Goal: Task Accomplishment & Management: Manage account settings

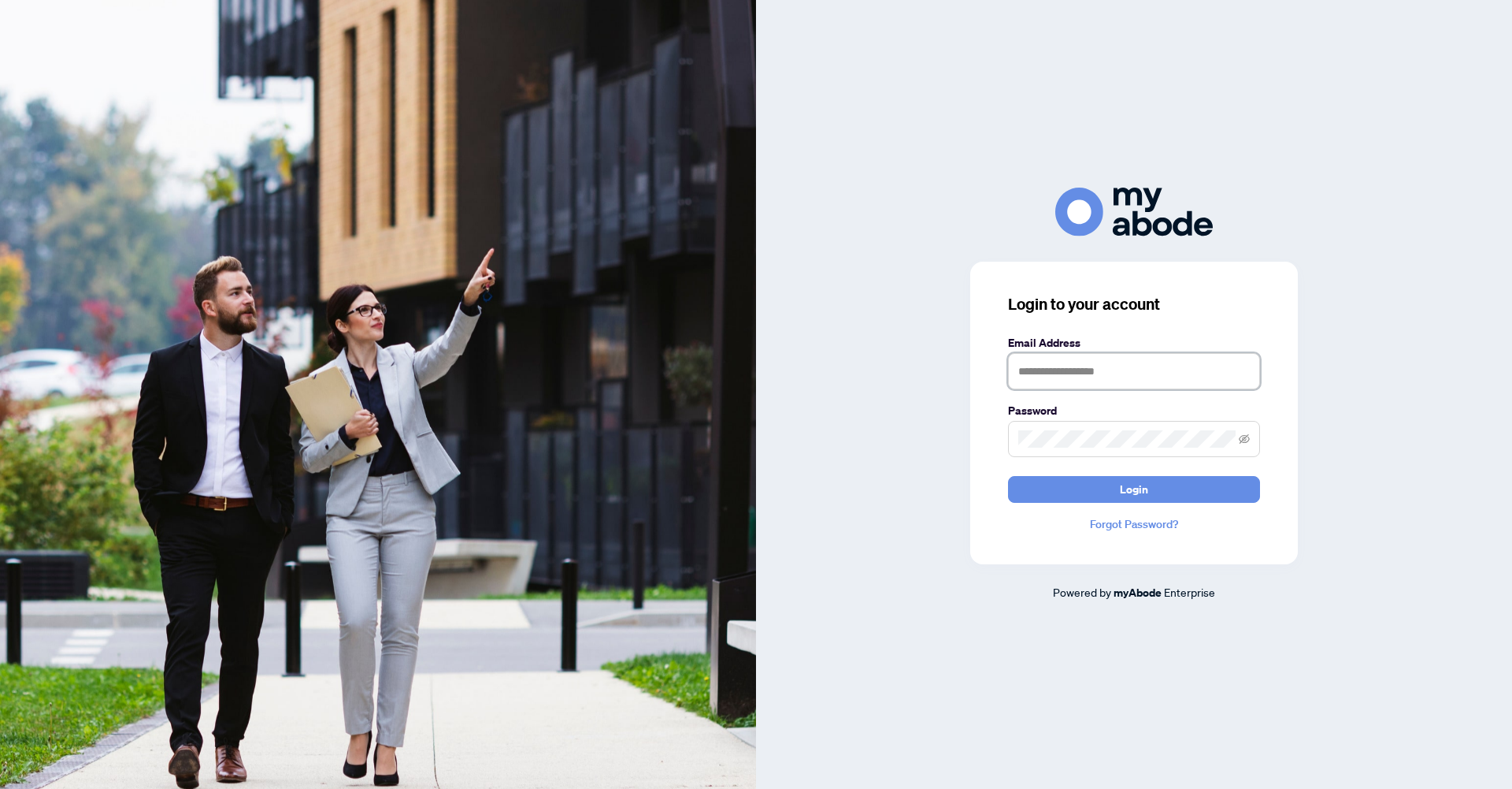
click at [1046, 377] on input "text" at bounding box center [1133, 370] width 252 height 36
type input "**********"
click at [1127, 492] on span "Login" at bounding box center [1133, 489] width 28 height 25
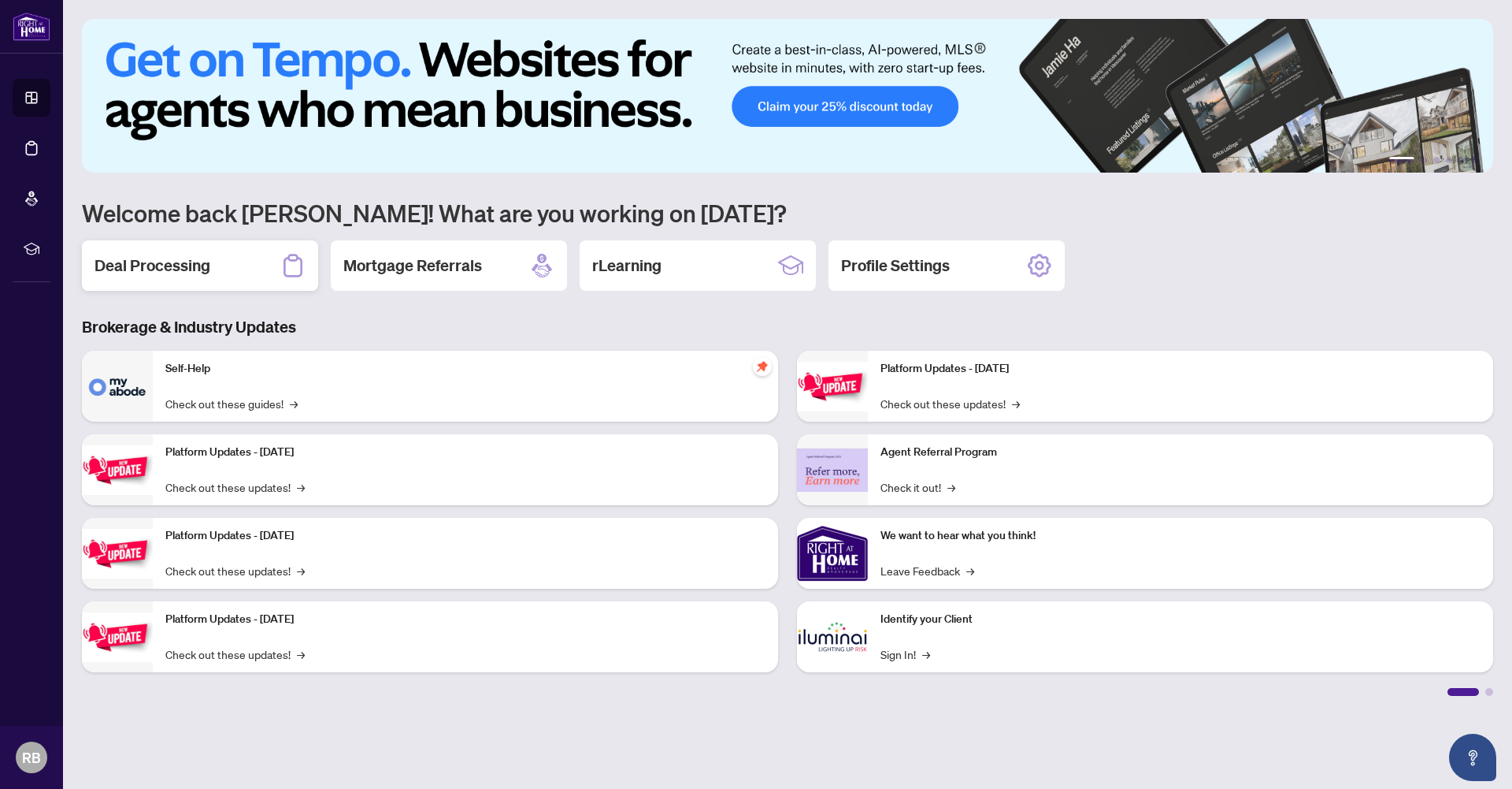
click at [177, 269] on h2 "Deal Processing" at bounding box center [152, 265] width 116 height 22
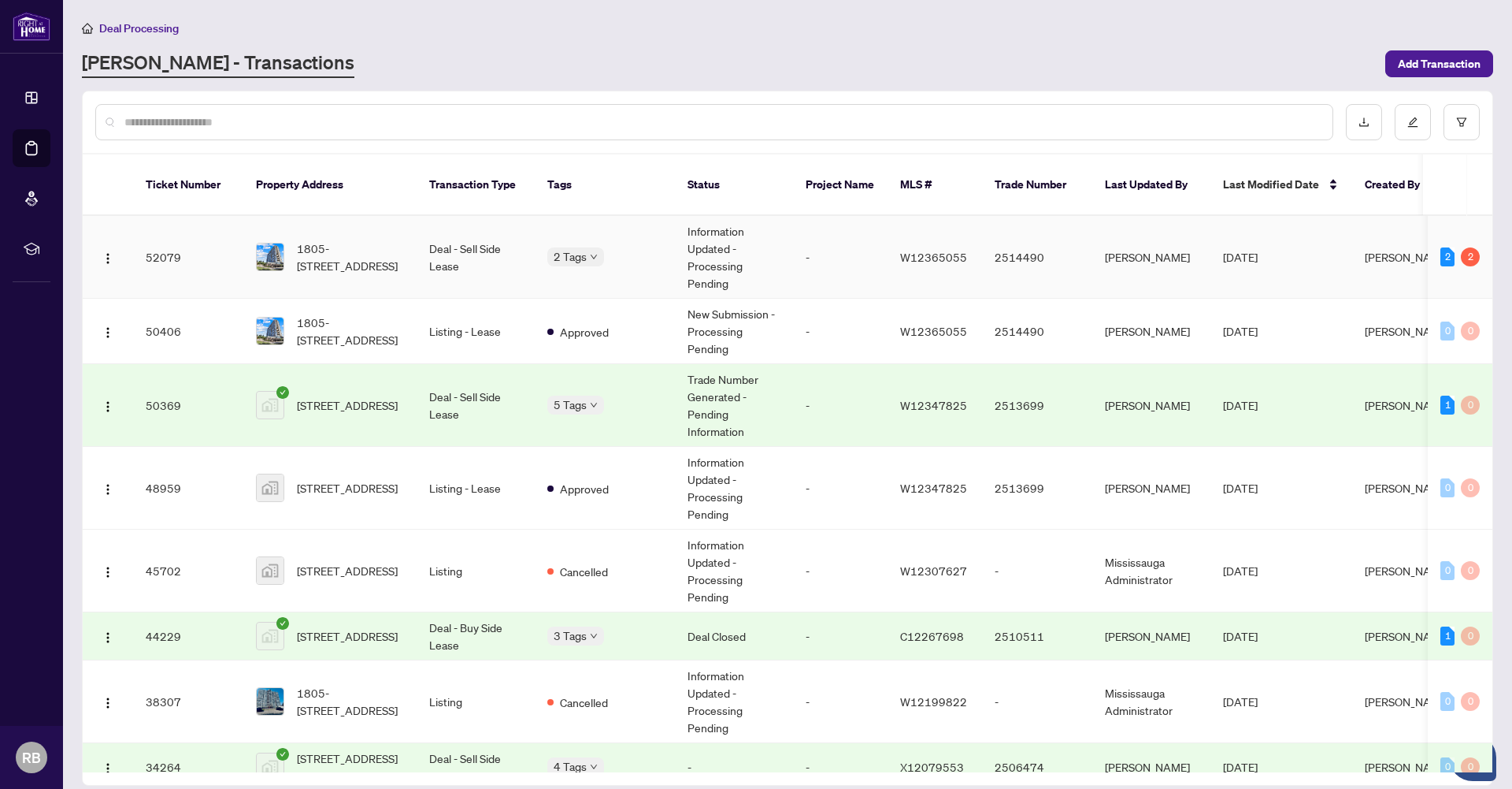
click at [458, 263] on td "Deal - Sell Side Lease" at bounding box center [475, 258] width 118 height 83
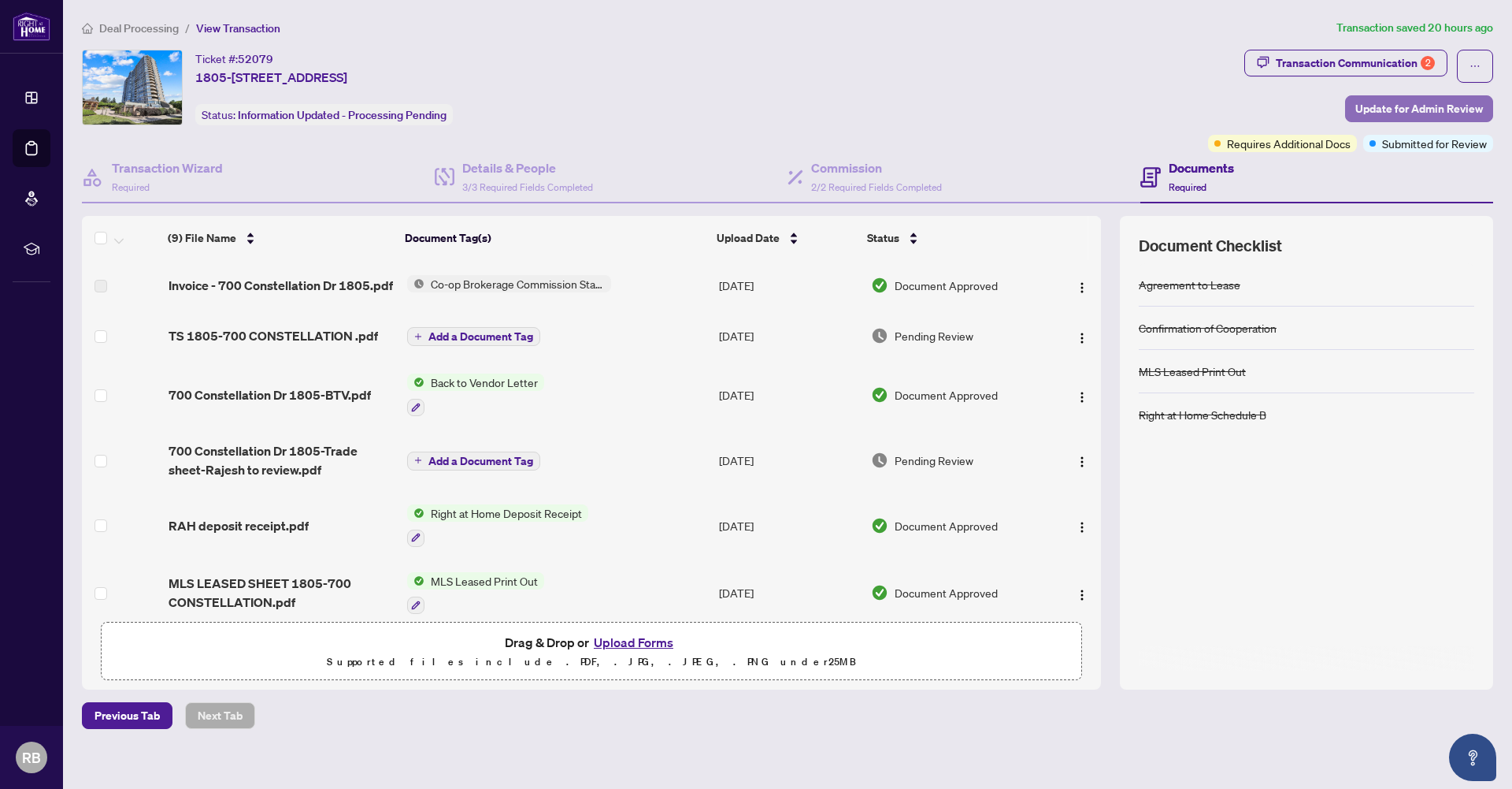
click at [1403, 109] on span "Update for Admin Review" at bounding box center [1419, 108] width 128 height 25
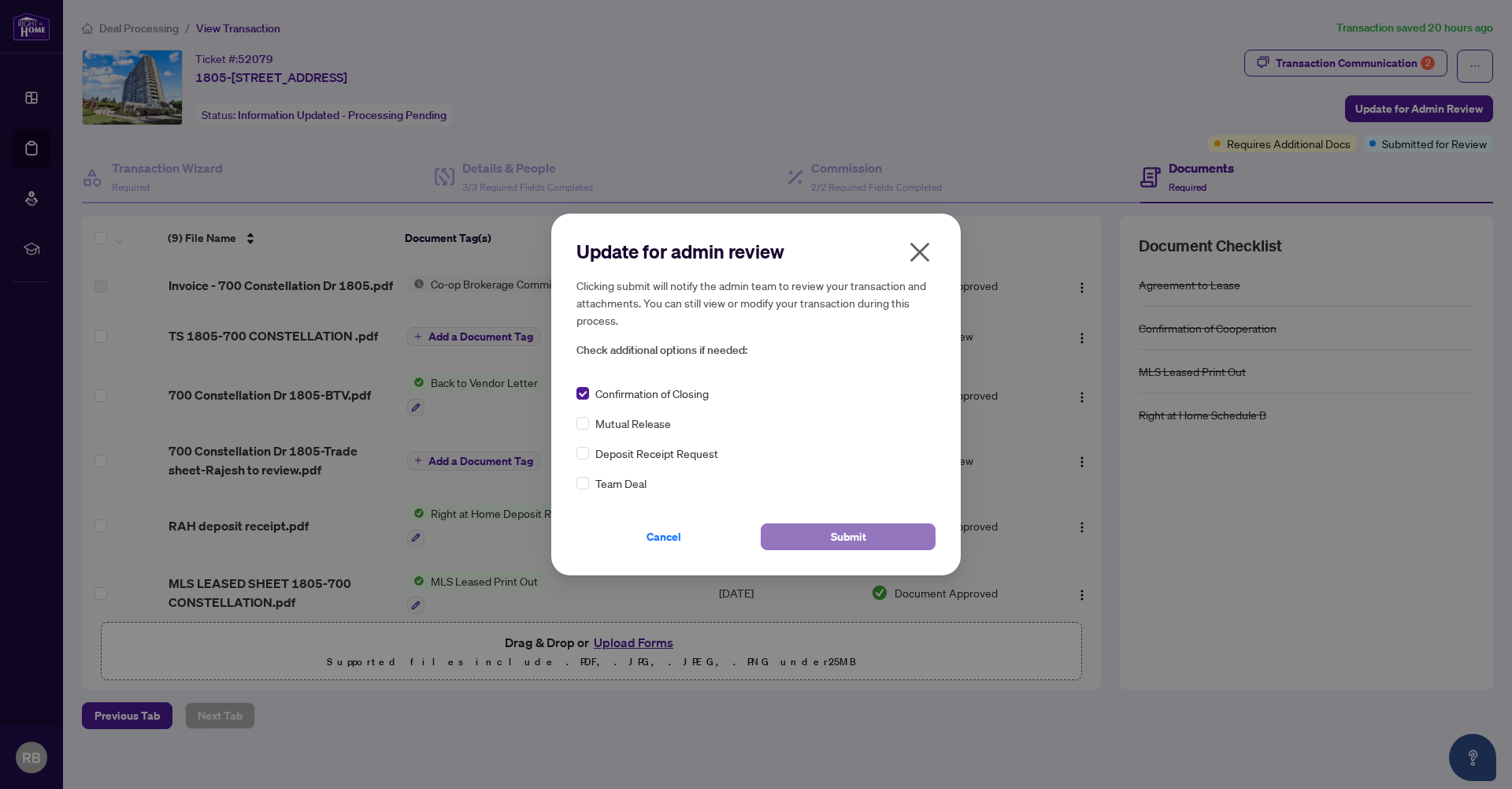
click at [846, 539] on span "Submit" at bounding box center [849, 536] width 36 height 25
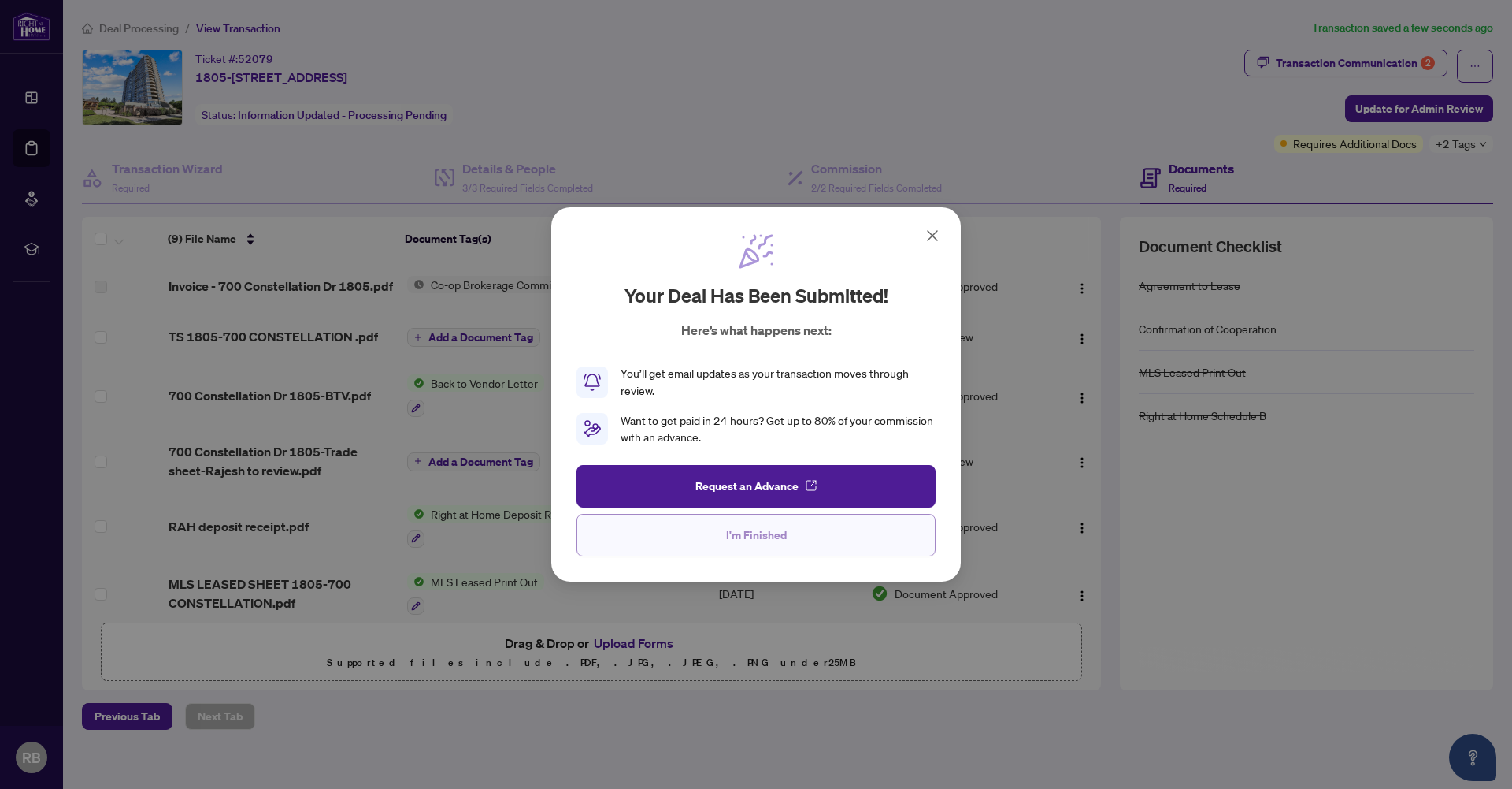
click at [769, 532] on span "I'm Finished" at bounding box center [756, 535] width 61 height 25
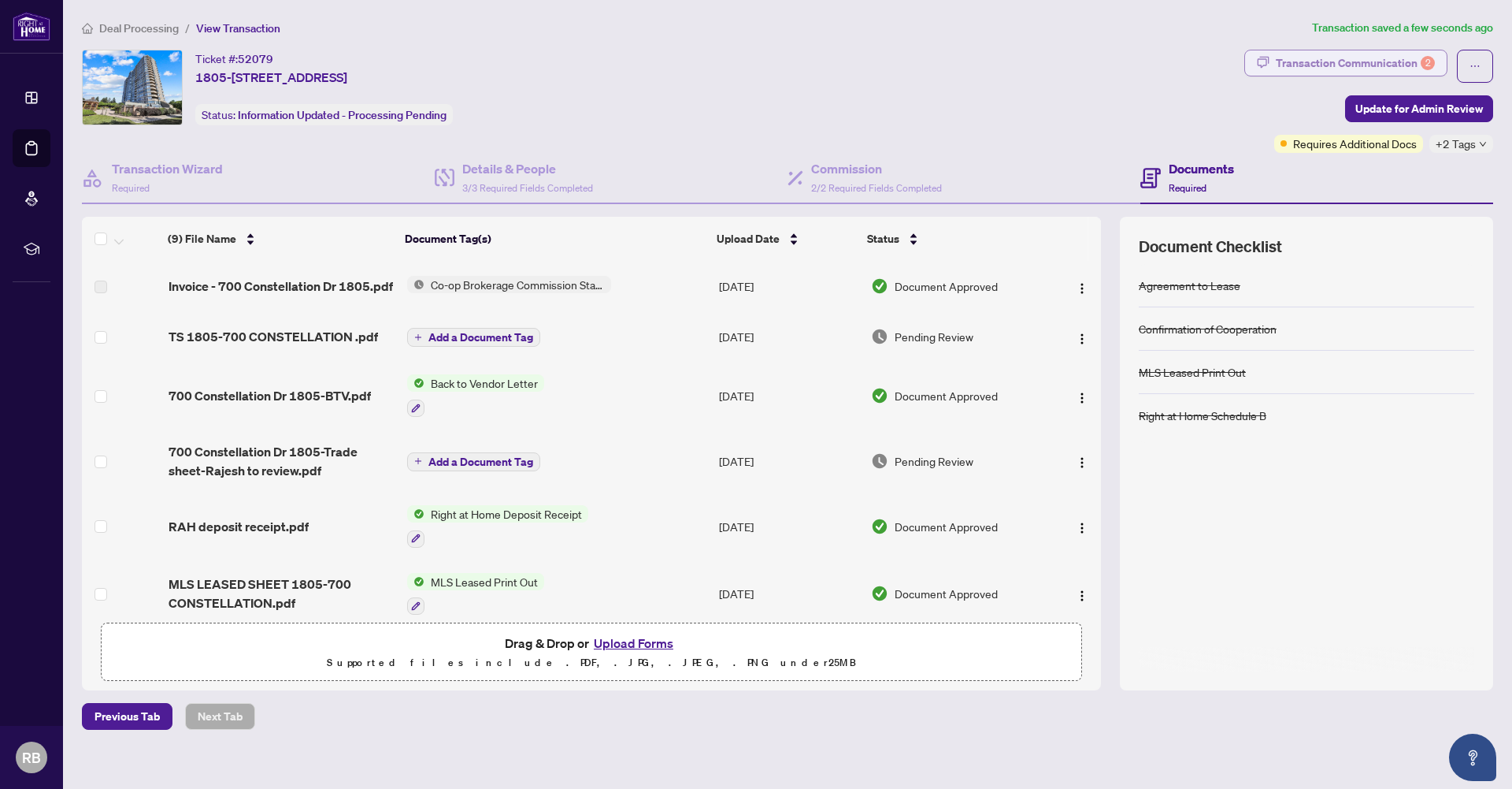
click at [1364, 65] on div "Transaction Communication 2" at bounding box center [1355, 63] width 159 height 25
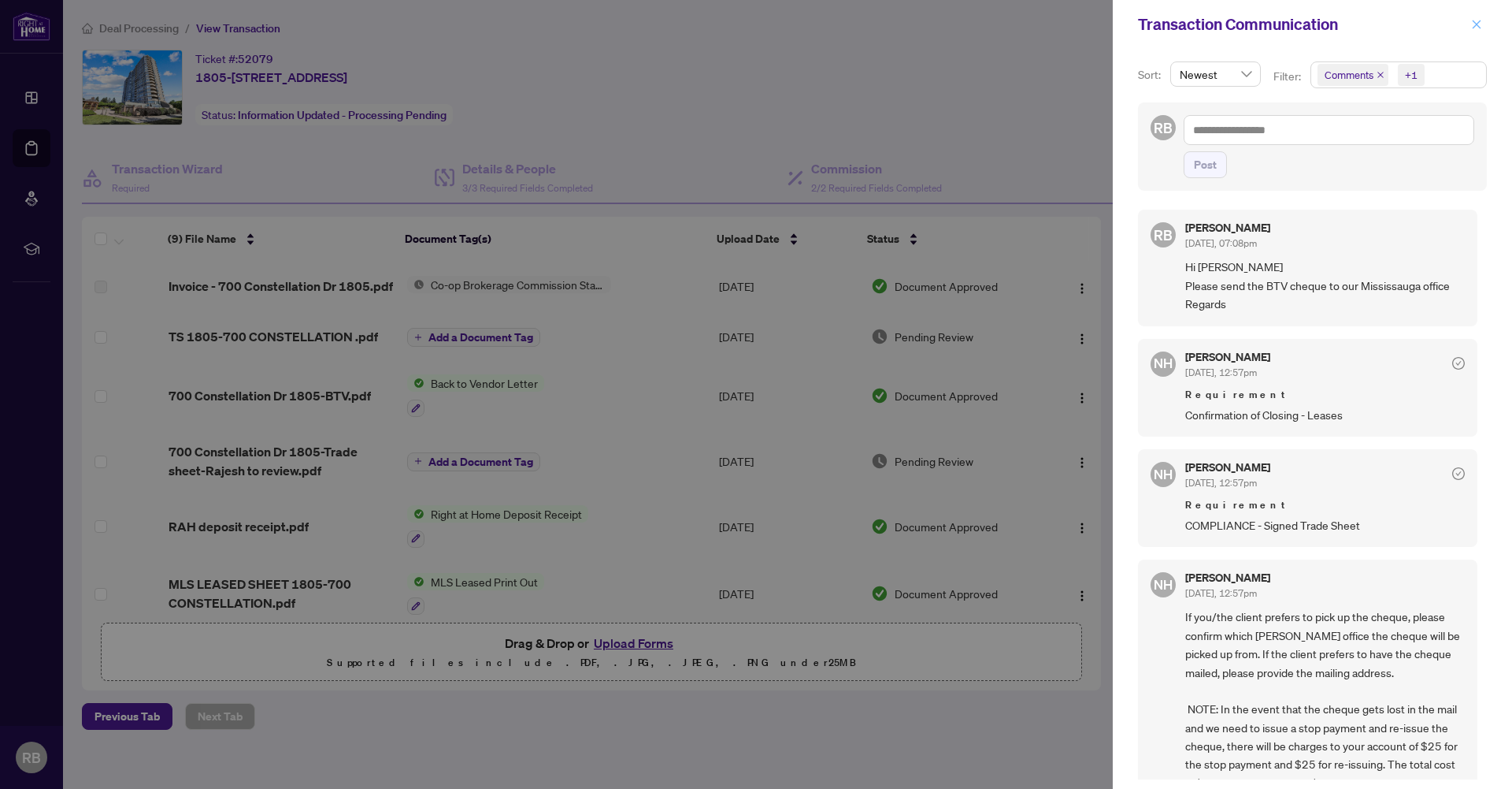
click at [1477, 23] on icon "close" at bounding box center [1476, 24] width 8 height 8
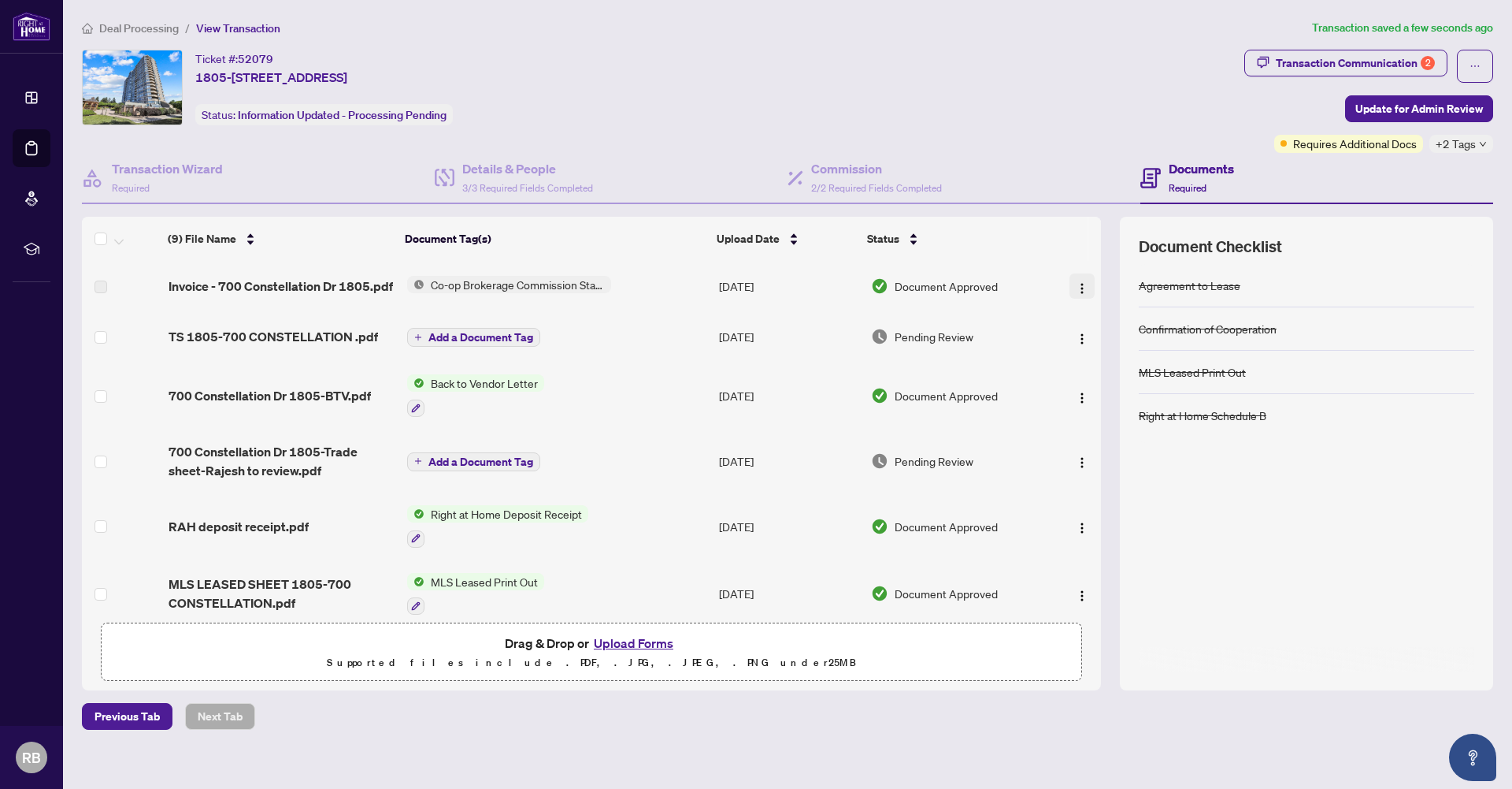
click at [1076, 294] on img "button" at bounding box center [1082, 288] width 13 height 13
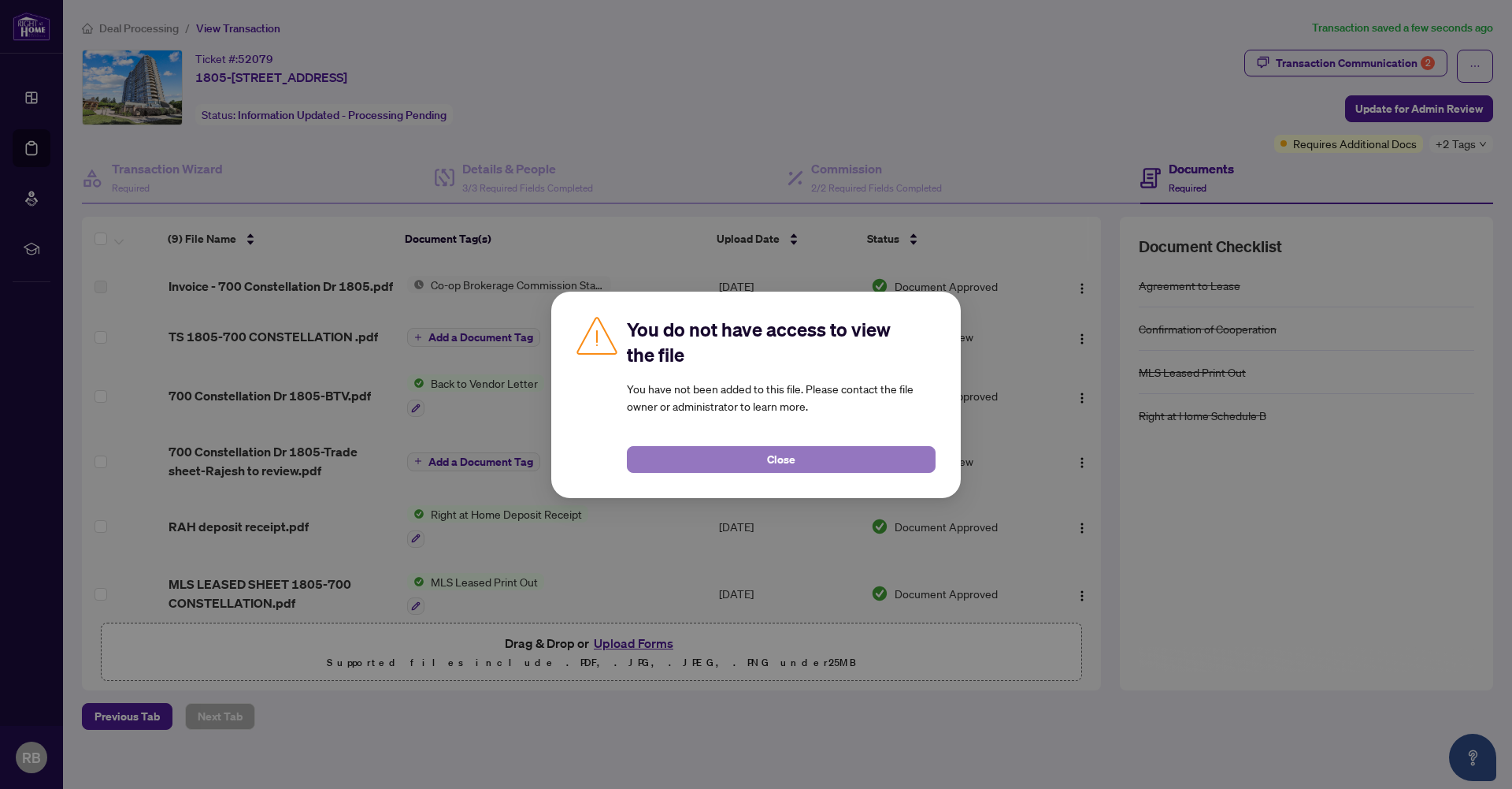
click at [778, 459] on span "Close" at bounding box center [780, 459] width 28 height 25
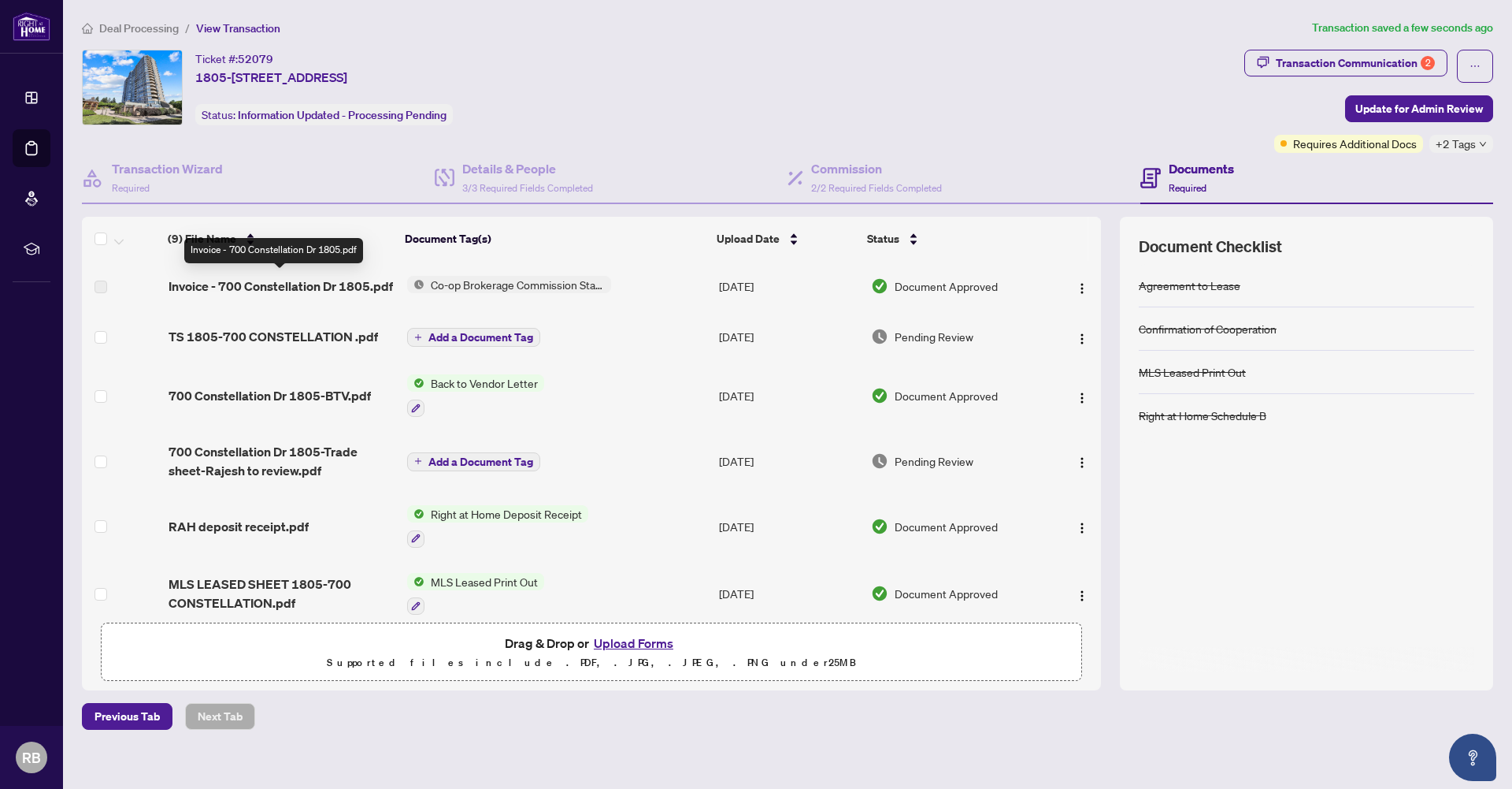
click at [258, 286] on span "Invoice - 700 Constellation Dr 1805.pdf" at bounding box center [280, 286] width 224 height 19
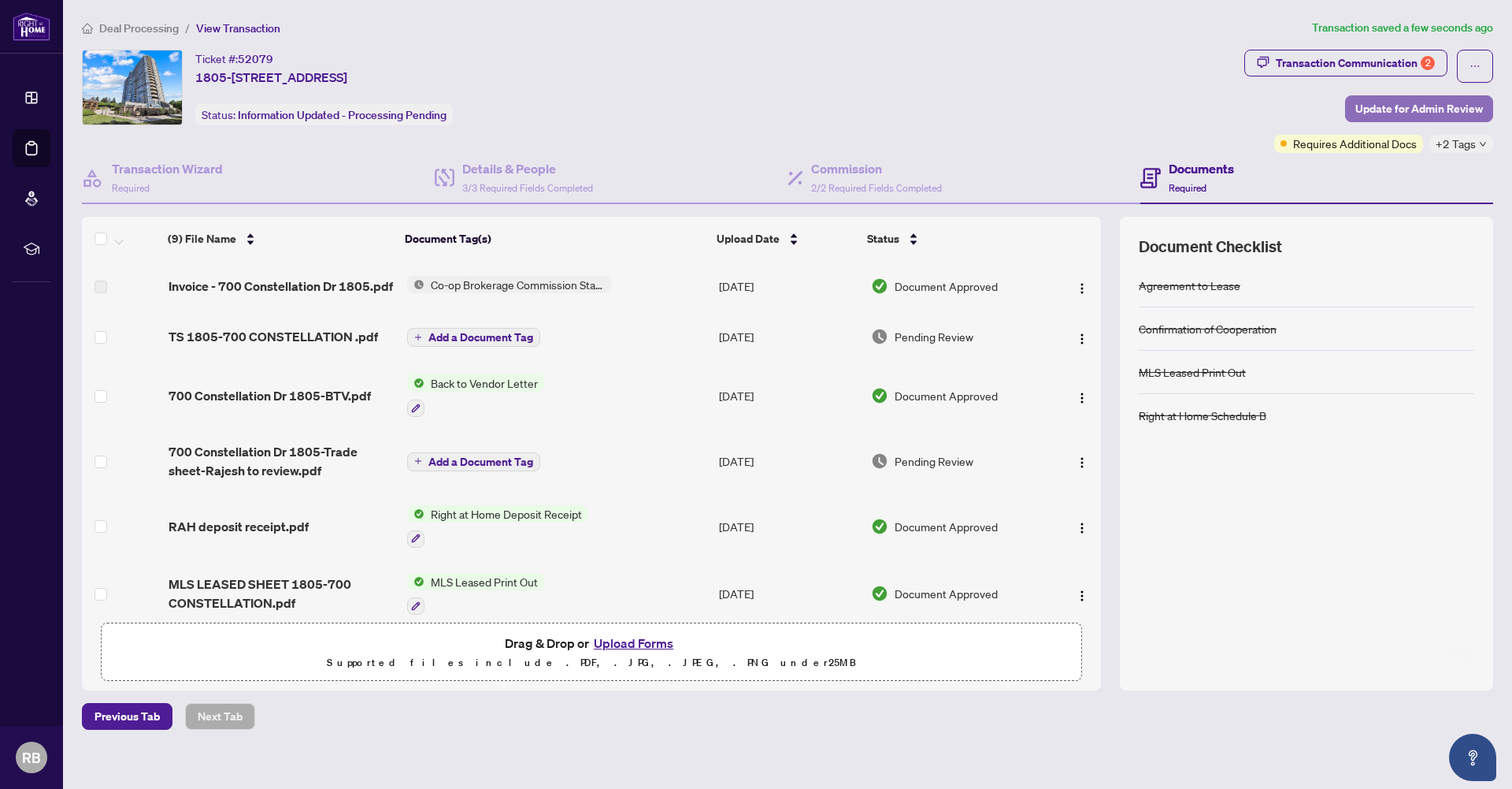
click at [1430, 108] on span "Update for Admin Review" at bounding box center [1419, 108] width 128 height 25
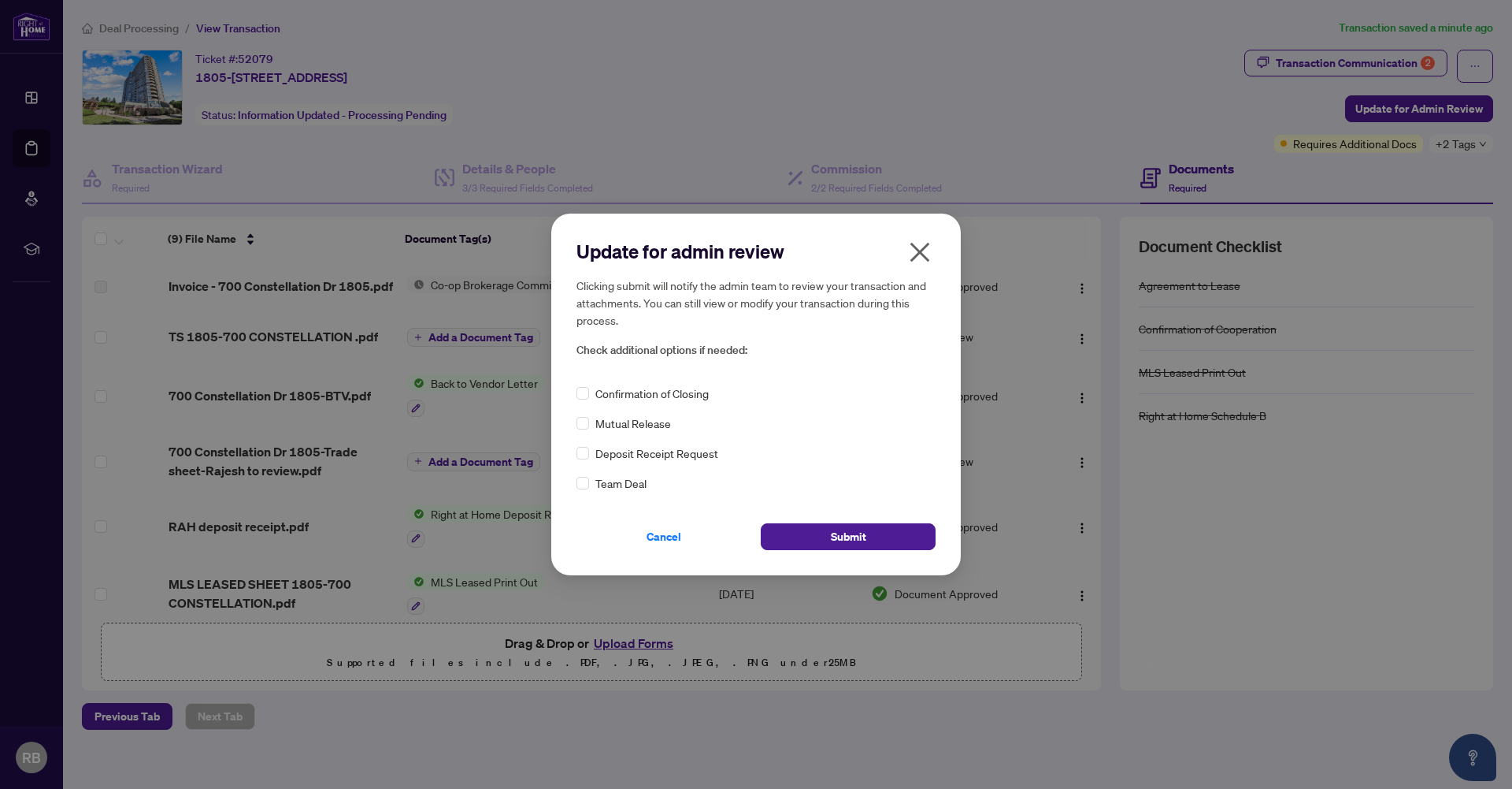
click at [915, 250] on icon "close" at bounding box center [920, 253] width 25 height 25
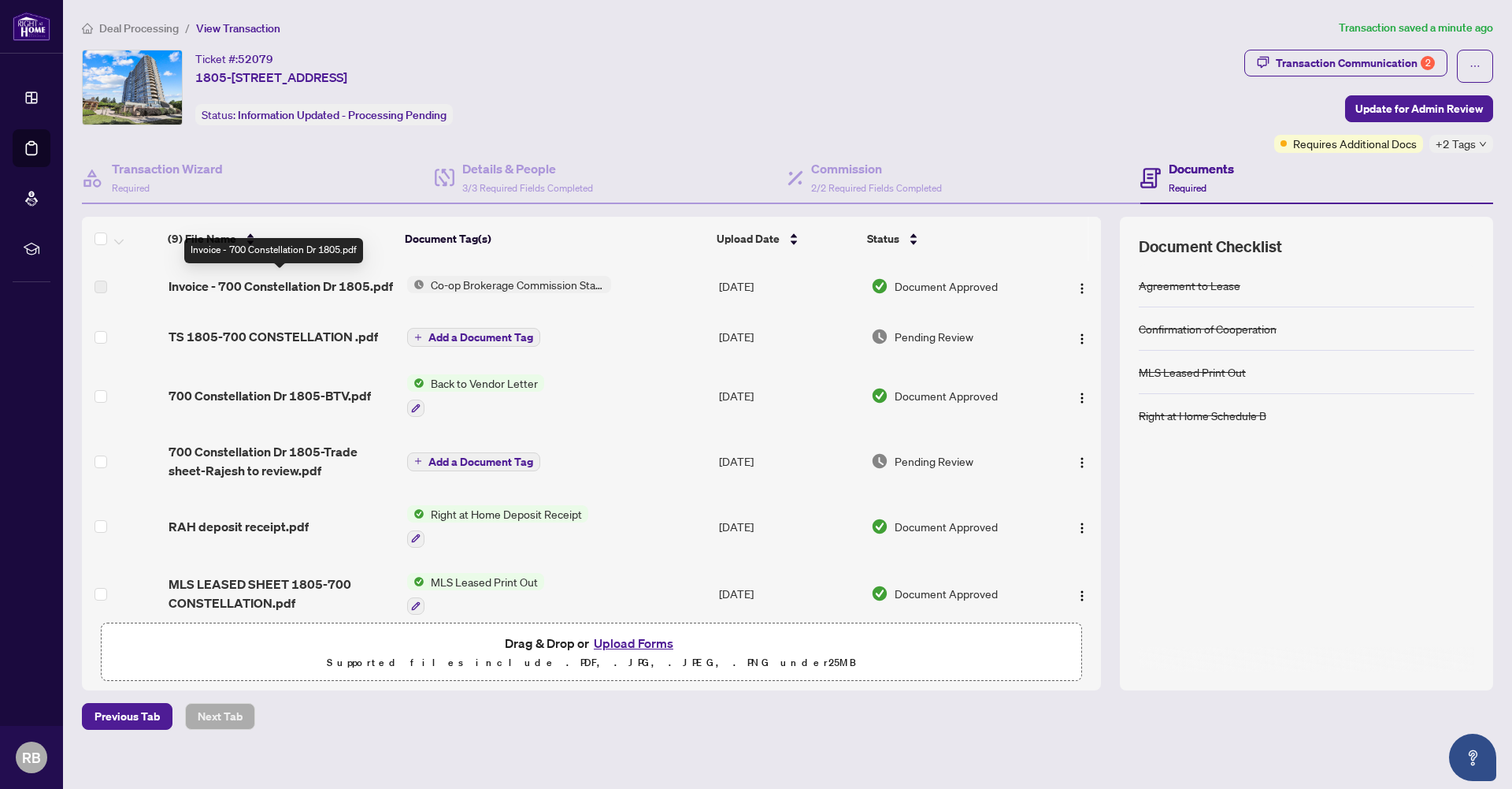
click at [208, 292] on span "Invoice - 700 Constellation Dr 1805.pdf" at bounding box center [280, 286] width 224 height 19
click at [102, 290] on label at bounding box center [101, 286] width 13 height 17
click at [263, 278] on span "Invoice - 700 Constellation Dr 1805.pdf" at bounding box center [280, 286] width 224 height 19
click at [376, 281] on span "Invoice - 700 Constellation Dr 1805.pdf" at bounding box center [280, 286] width 224 height 19
click at [524, 282] on span "Co-op Brokerage Commission Statement" at bounding box center [518, 284] width 186 height 17
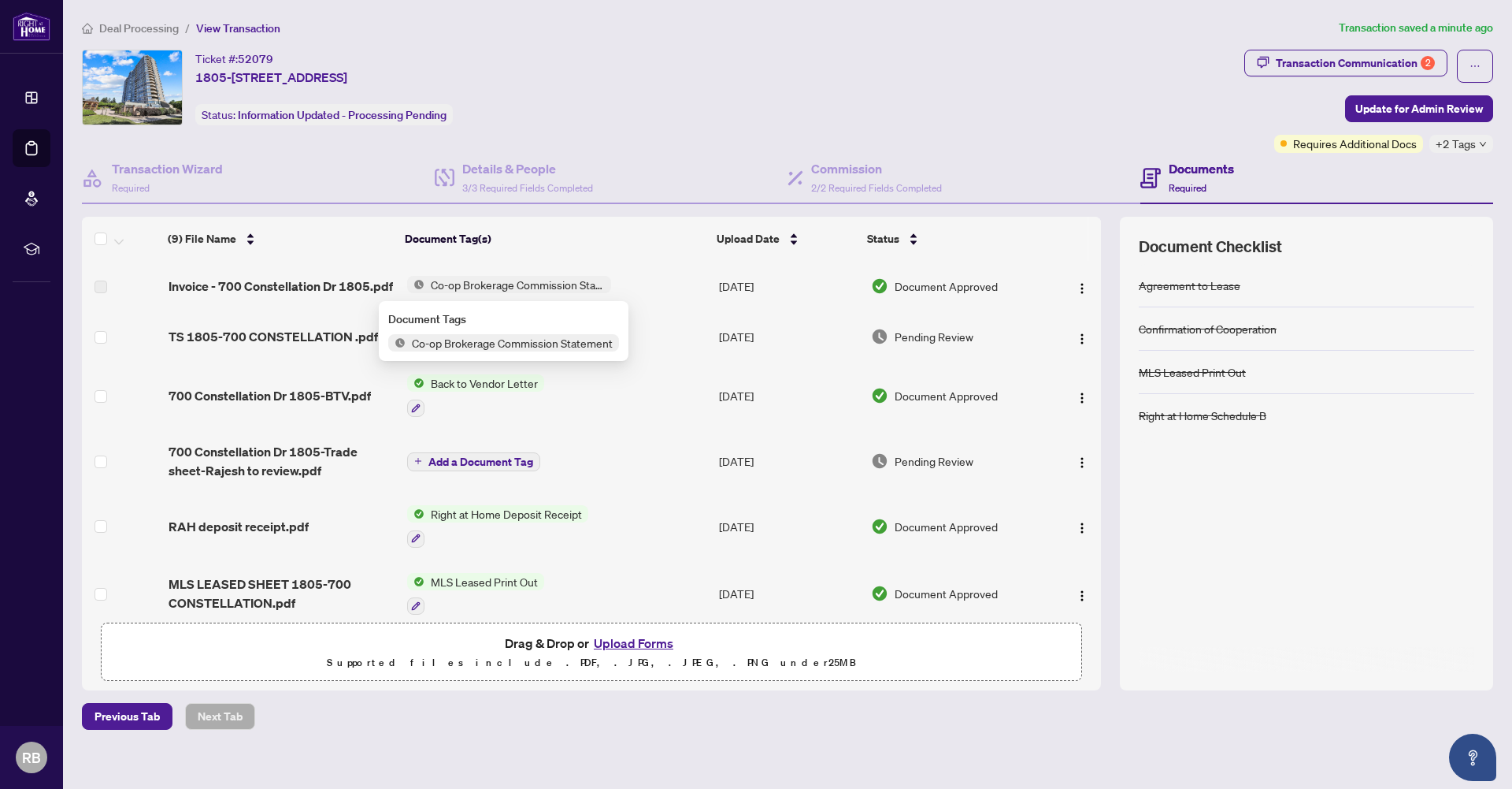
click at [684, 285] on td "Co-op Brokerage Commission Statement" at bounding box center [557, 286] width 312 height 50
click at [787, 295] on td "[DATE]" at bounding box center [788, 286] width 152 height 50
click at [899, 293] on span "Document Approved" at bounding box center [946, 286] width 103 height 17
click at [1051, 290] on td at bounding box center [1074, 286] width 52 height 50
click at [1085, 288] on button "button" at bounding box center [1082, 286] width 25 height 25
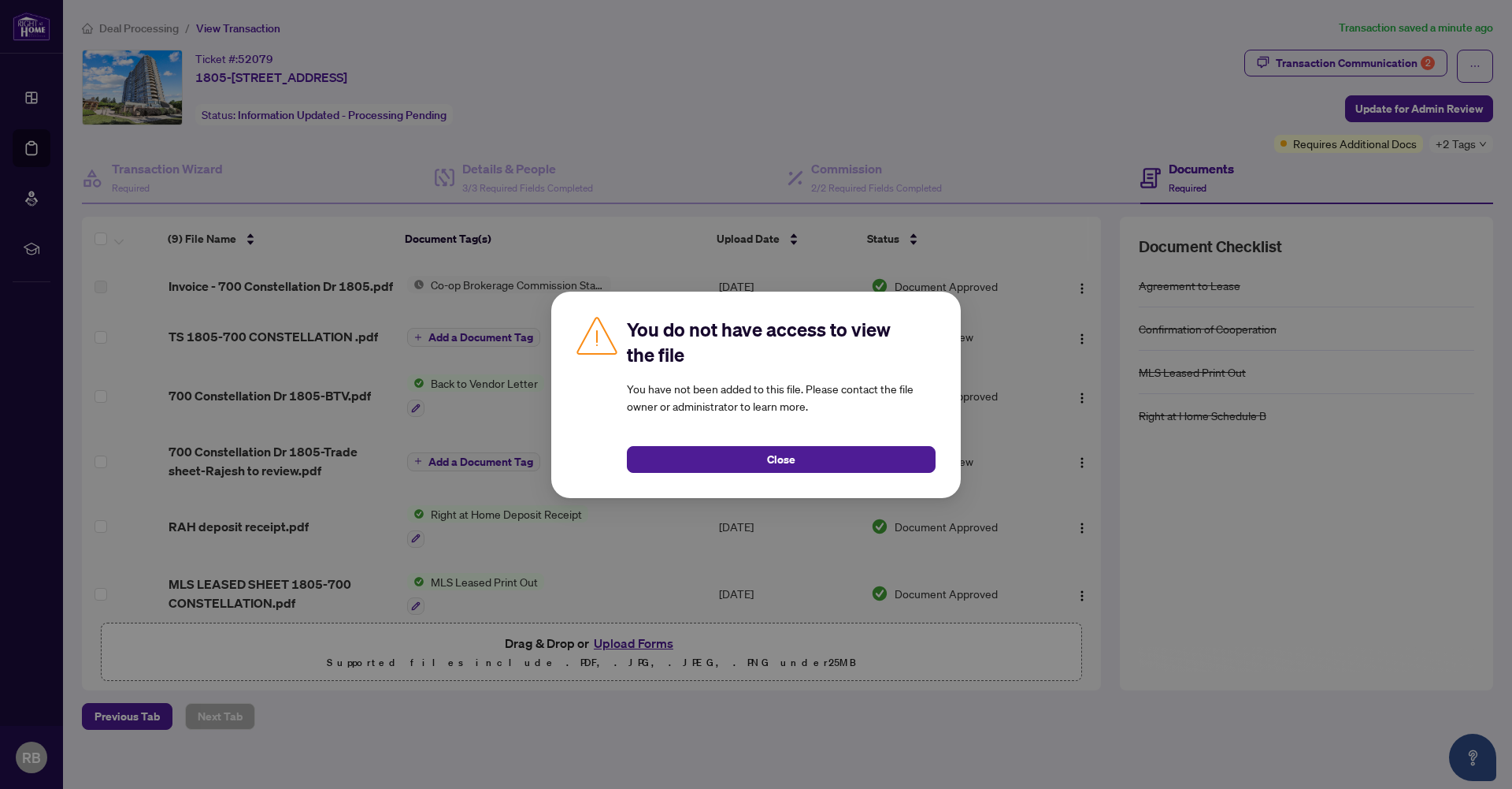
click at [961, 156] on div "You do not have access to view the file You have not been added to this file. P…" at bounding box center [756, 394] width 1512 height 789
click at [792, 460] on span "Close" at bounding box center [780, 459] width 28 height 25
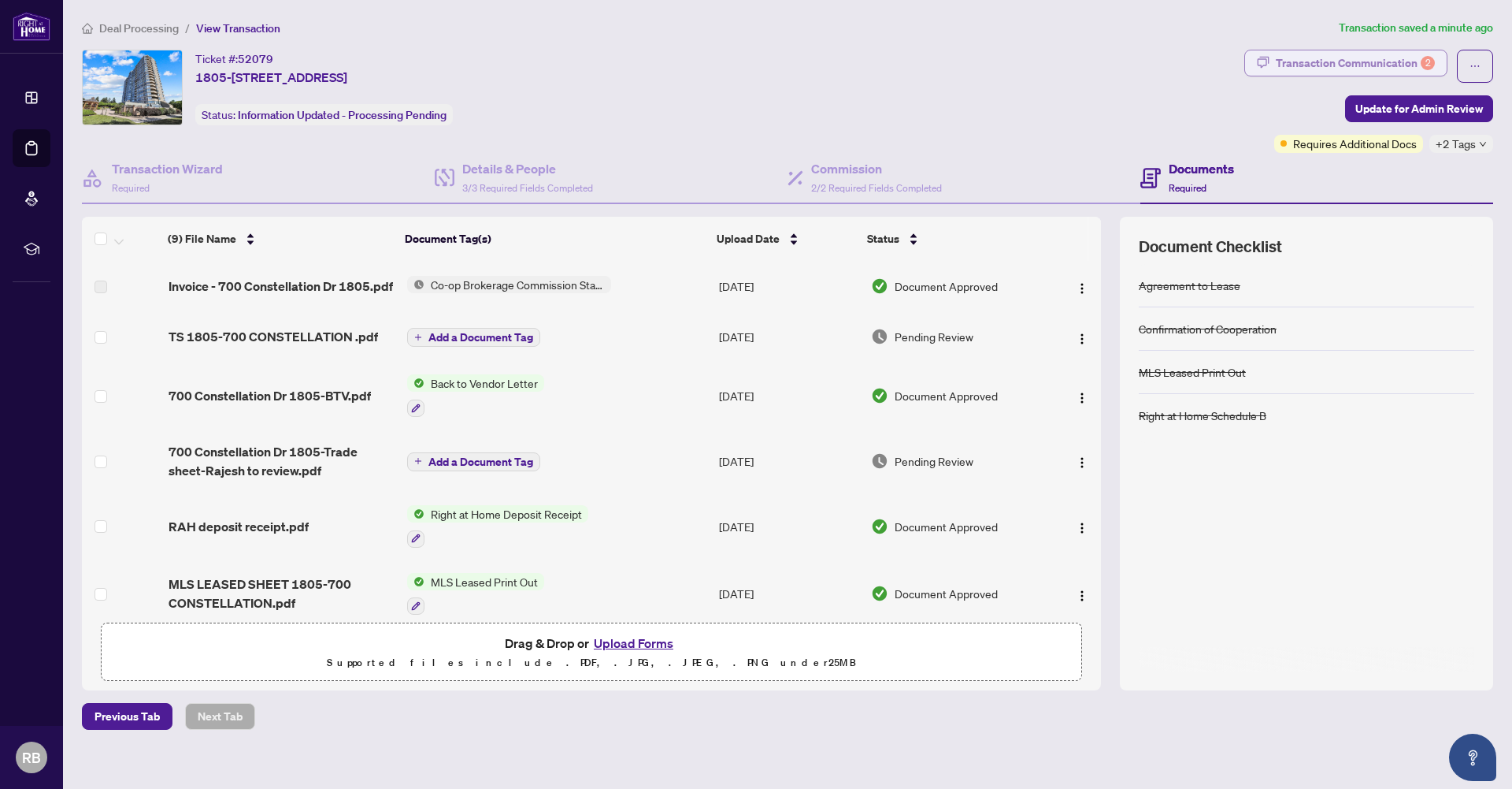
click at [1361, 67] on div "Transaction Communication 2" at bounding box center [1355, 63] width 159 height 25
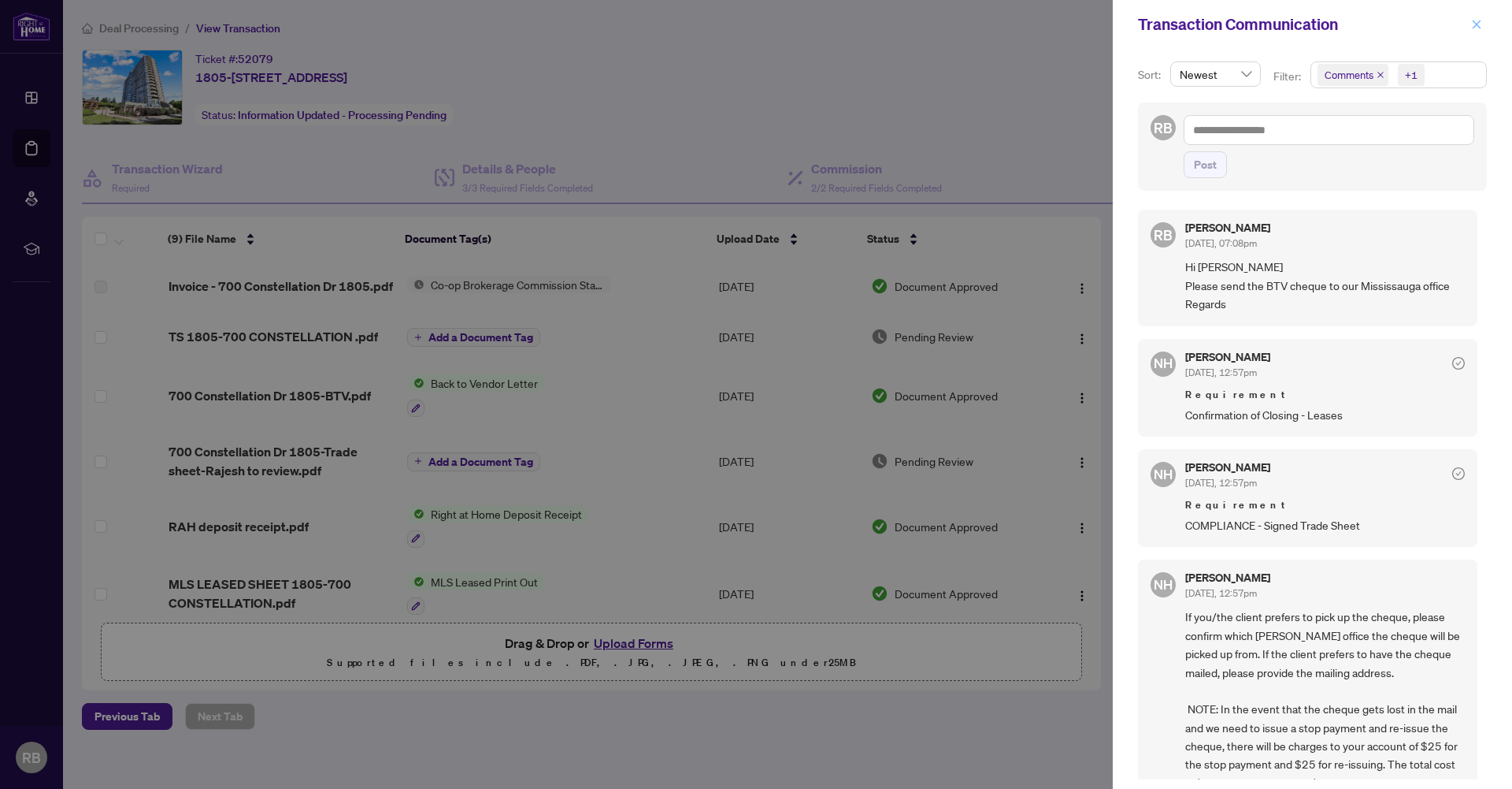
click at [1477, 22] on icon "close" at bounding box center [1476, 24] width 8 height 8
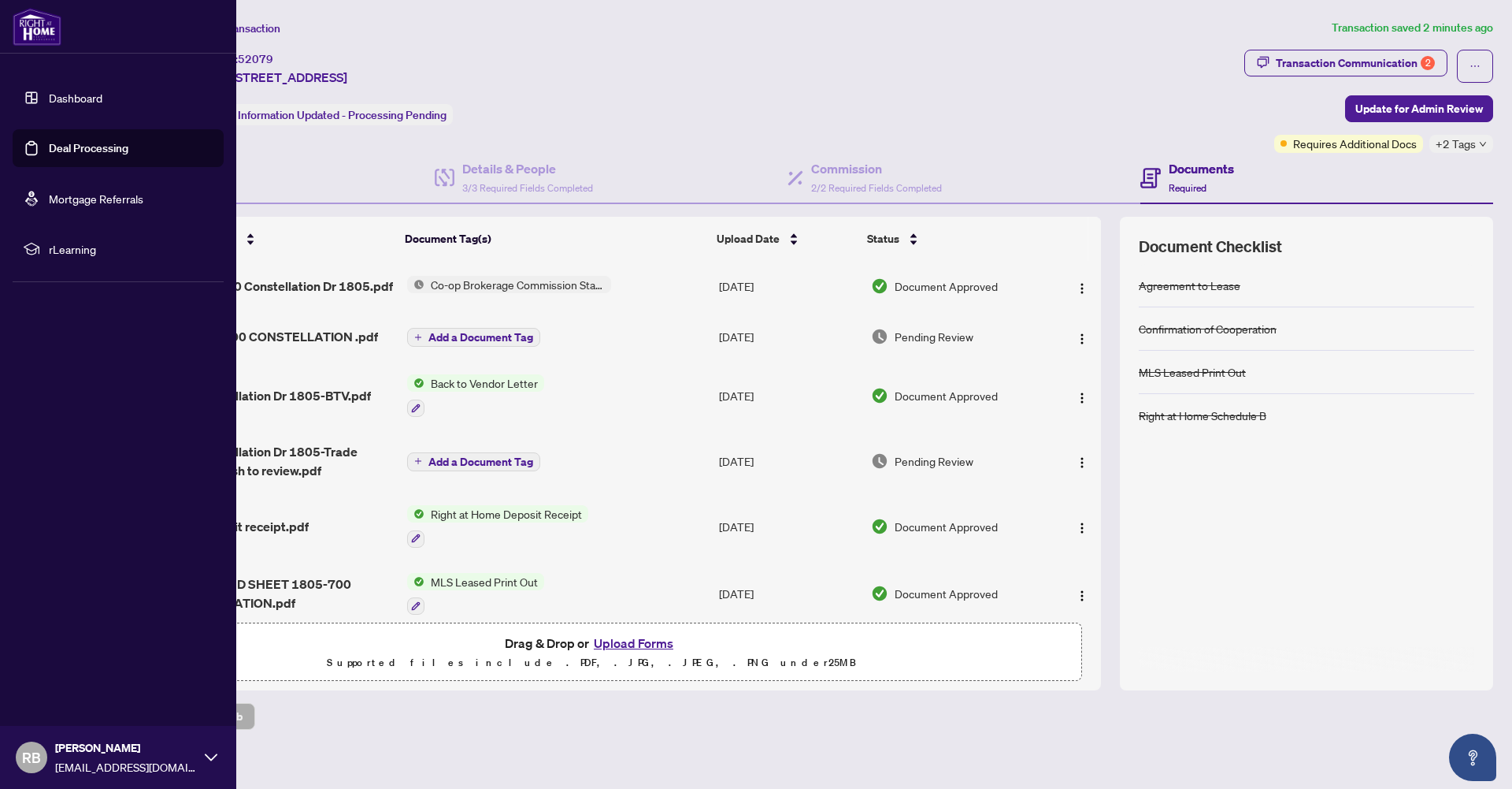
click at [208, 758] on icon at bounding box center [211, 757] width 13 height 7
click at [50, 662] on span "Logout" at bounding box center [64, 664] width 36 height 25
